Goal: Find specific page/section: Find specific page/section

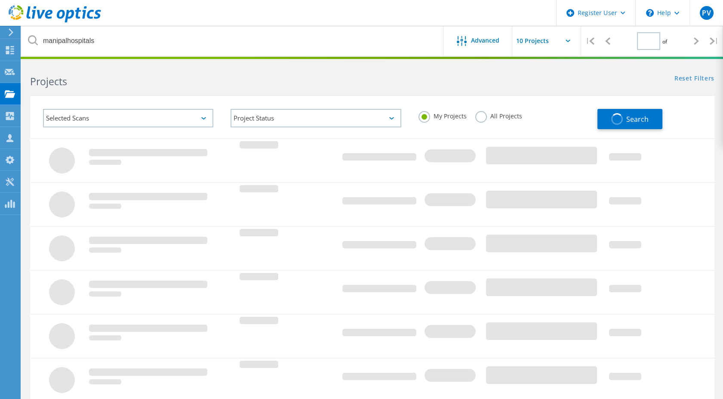
type input "1"
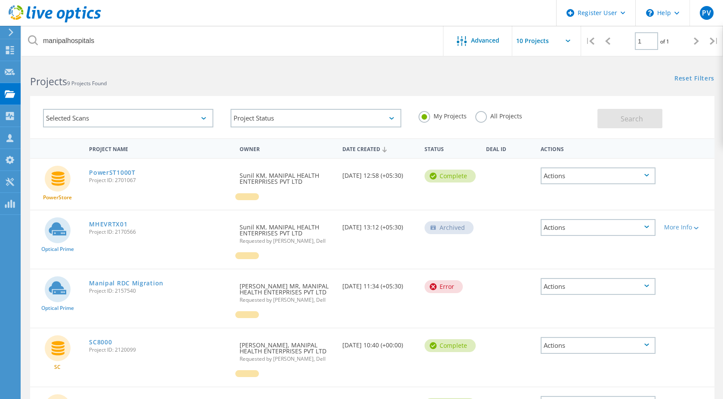
click at [124, 121] on div "Selected Scans" at bounding box center [128, 118] width 170 height 18
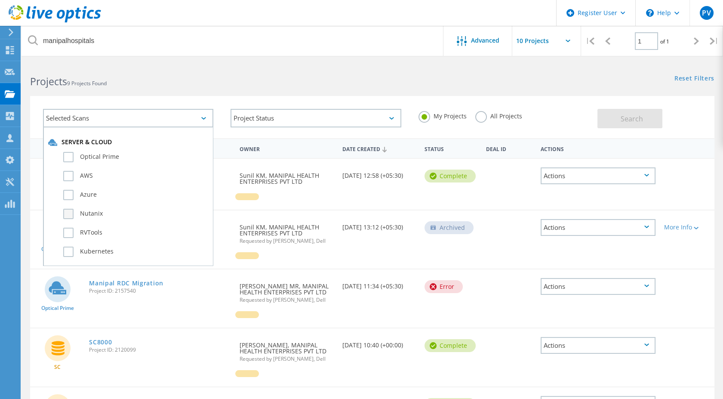
click at [76, 211] on label "Nutanix" at bounding box center [135, 214] width 145 height 10
click at [0, 0] on input "Nutanix" at bounding box center [0, 0] width 0 height 0
click at [488, 114] on label "All Projects" at bounding box center [498, 115] width 47 height 8
click at [0, 0] on input "All Projects" at bounding box center [0, 0] width 0 height 0
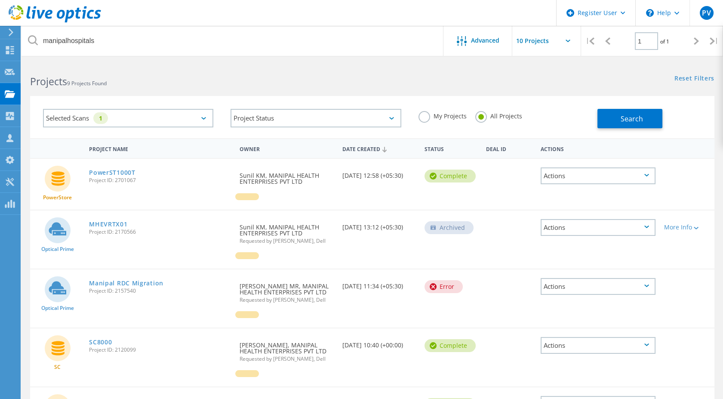
click at [571, 114] on div "My Projects All Projects" at bounding box center [504, 116] width 188 height 32
click at [615, 118] on button "Search" at bounding box center [629, 118] width 65 height 19
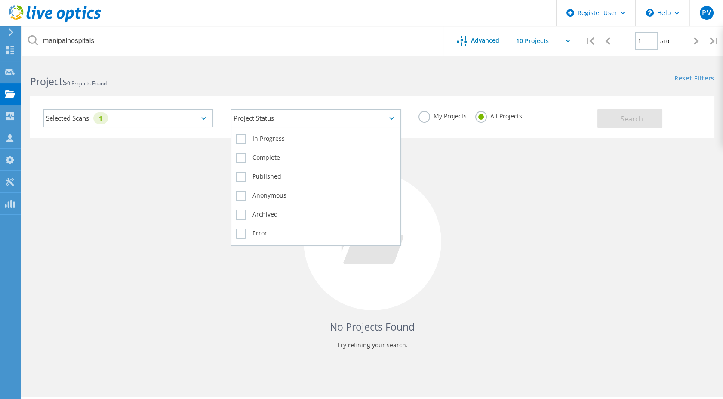
click at [341, 121] on div "Project Status" at bounding box center [316, 118] width 170 height 18
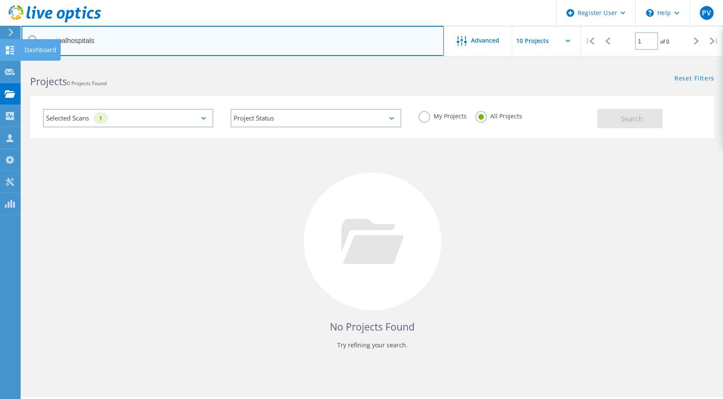
drag, startPoint x: 158, startPoint y: 49, endPoint x: 0, endPoint y: 44, distance: 157.9
click at [0, 44] on html "Register User \n Help Explore Helpful Articles Contact Support PV Dell User [PE…" at bounding box center [361, 211] width 723 height 422
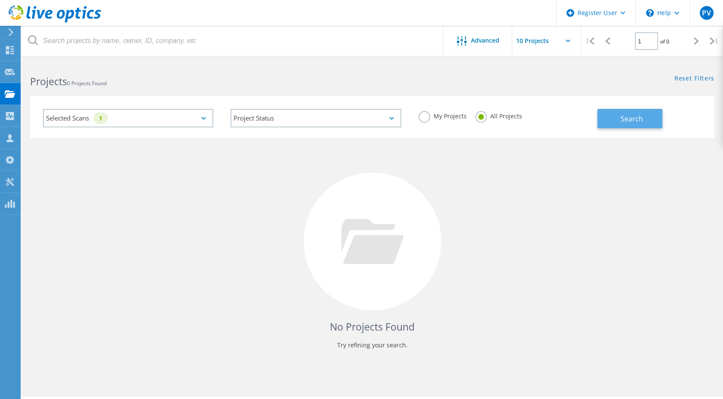
click at [626, 120] on span "Search" at bounding box center [632, 118] width 22 height 9
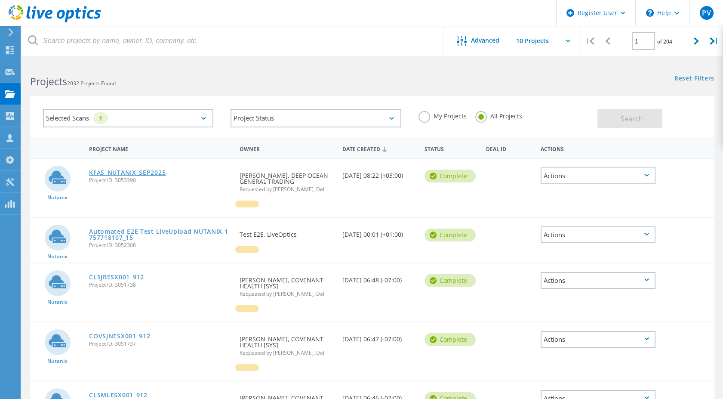
click at [125, 170] on link "KFAS_NUTANIX_SEP2025" at bounding box center [127, 172] width 77 height 6
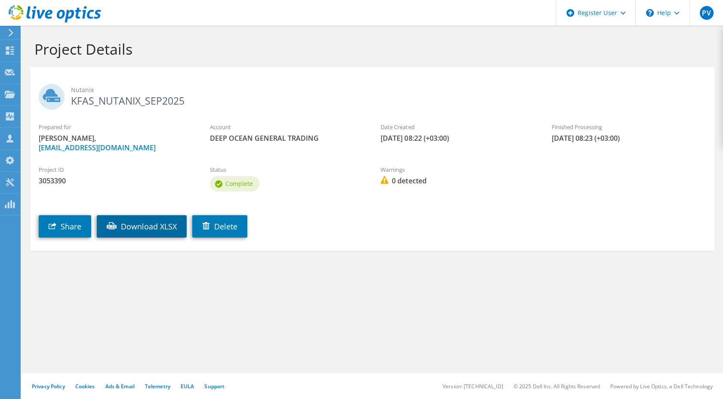
click at [138, 229] on link "Download XLSX" at bounding box center [142, 226] width 90 height 22
click at [407, 269] on section "Project Details Nutanix KFAS_NUTANIX_SEP2025 Prepared for [PERSON_NAME], [EMAIL…" at bounding box center [373, 164] width 702 height 276
